Goal: Task Accomplishment & Management: Use online tool/utility

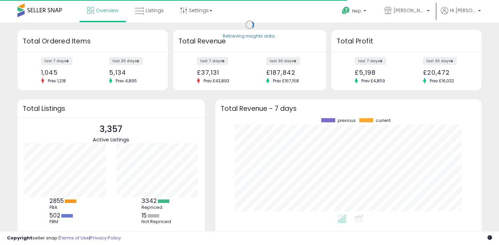
scroll to position [97, 252]
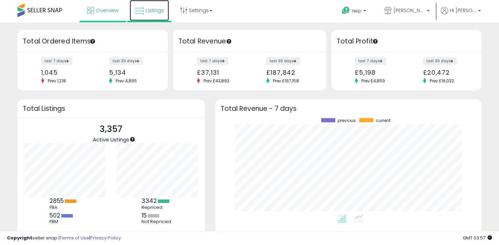
click at [157, 8] on span "Listings" at bounding box center [155, 10] width 18 height 7
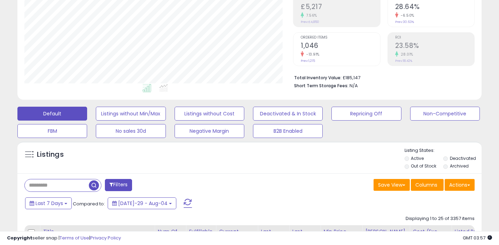
scroll to position [186, 0]
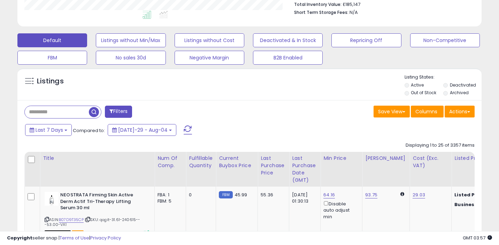
click at [374, 49] on div "Default Listings without Min/Max Listings without Cost Deactivated & In Stock R…" at bounding box center [249, 47] width 481 height 35
click at [165, 44] on button "Repricing Off" at bounding box center [131, 40] width 70 height 14
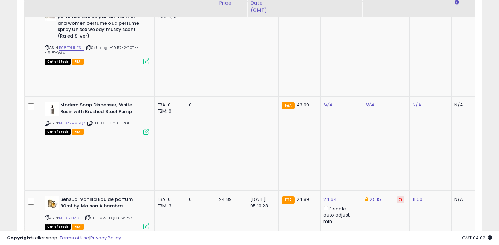
scroll to position [487, 0]
